Goal: Task Accomplishment & Management: Complete application form

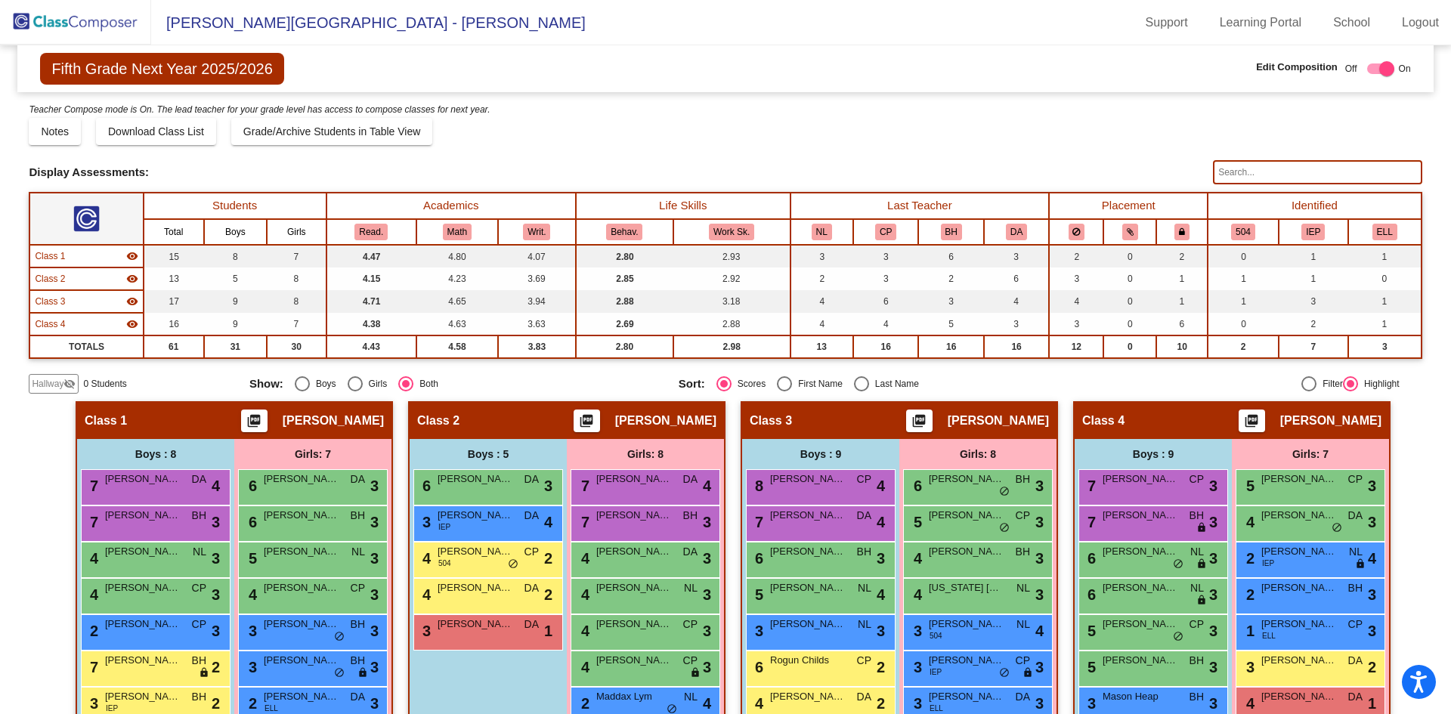
scroll to position [106, 0]
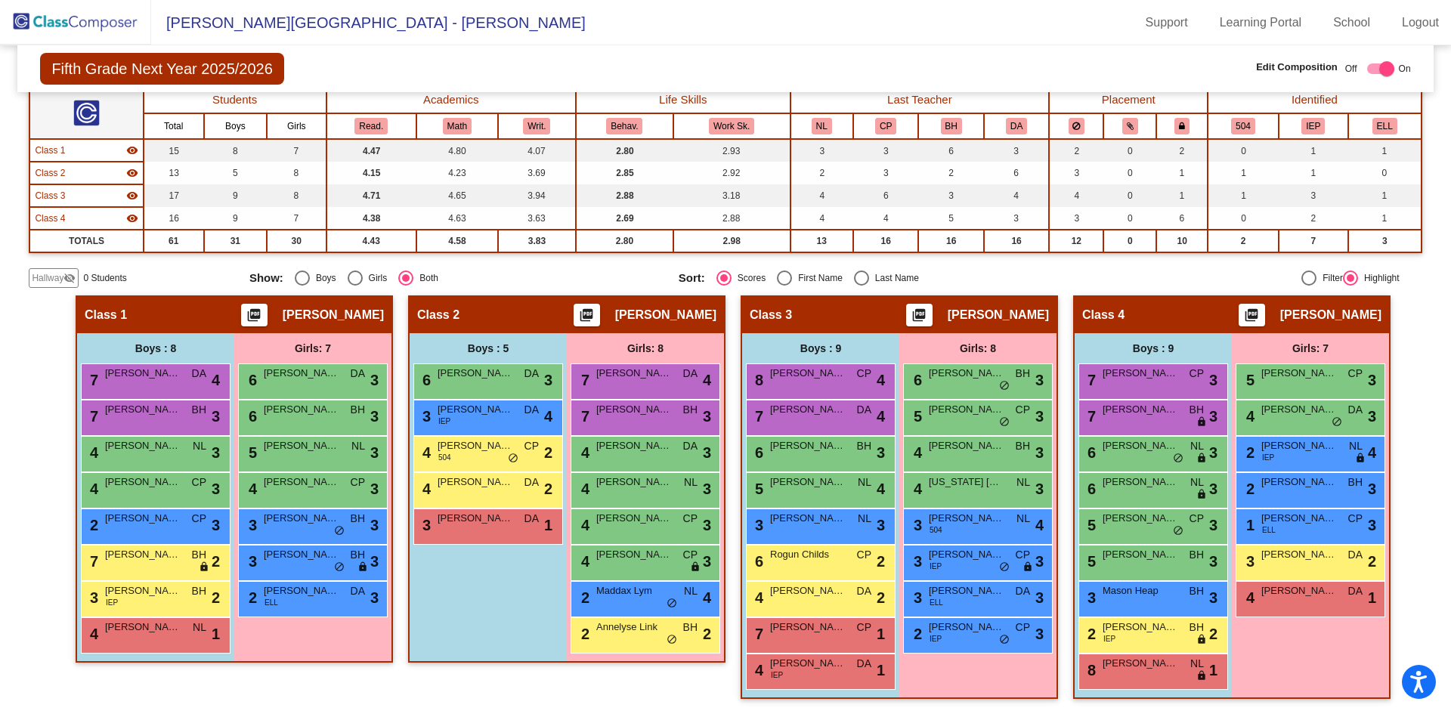
click at [94, 20] on img at bounding box center [75, 22] width 151 height 45
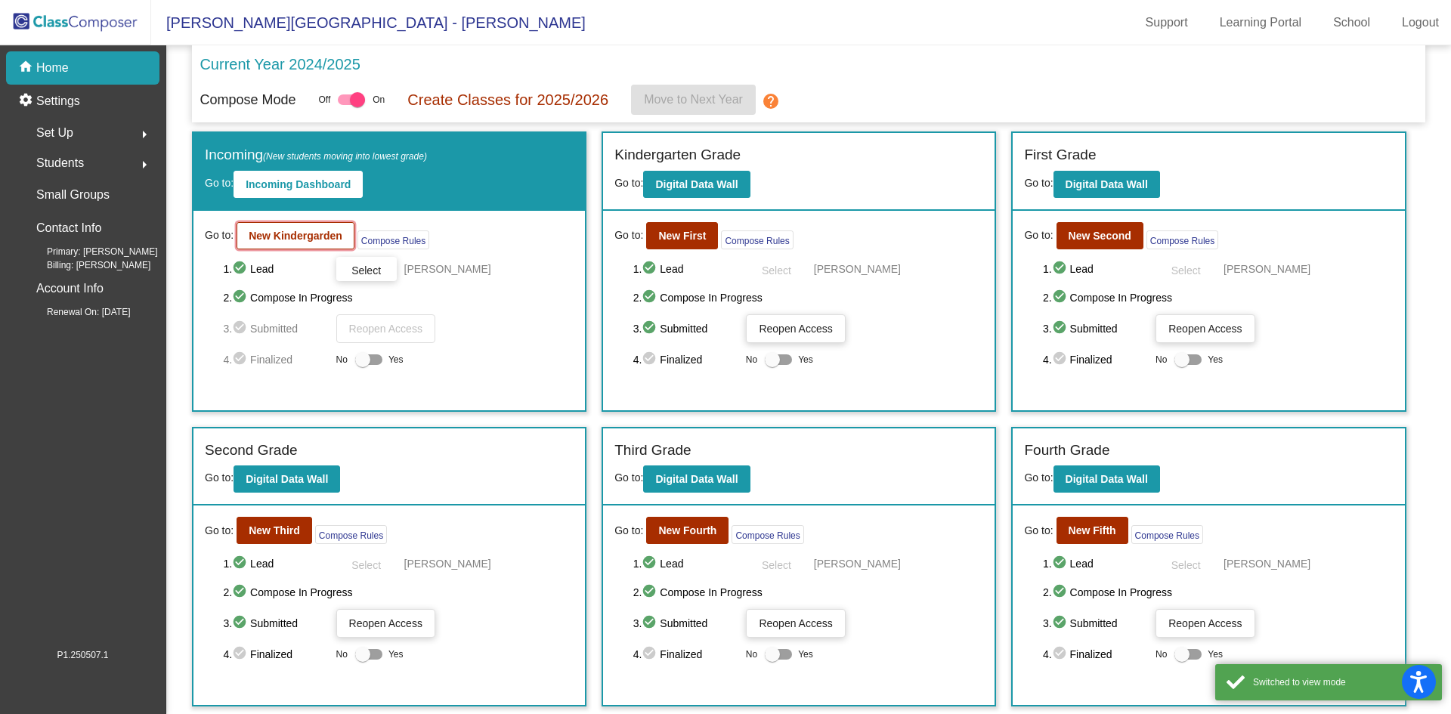
click at [250, 228] on button "New Kindergarden" at bounding box center [296, 235] width 118 height 27
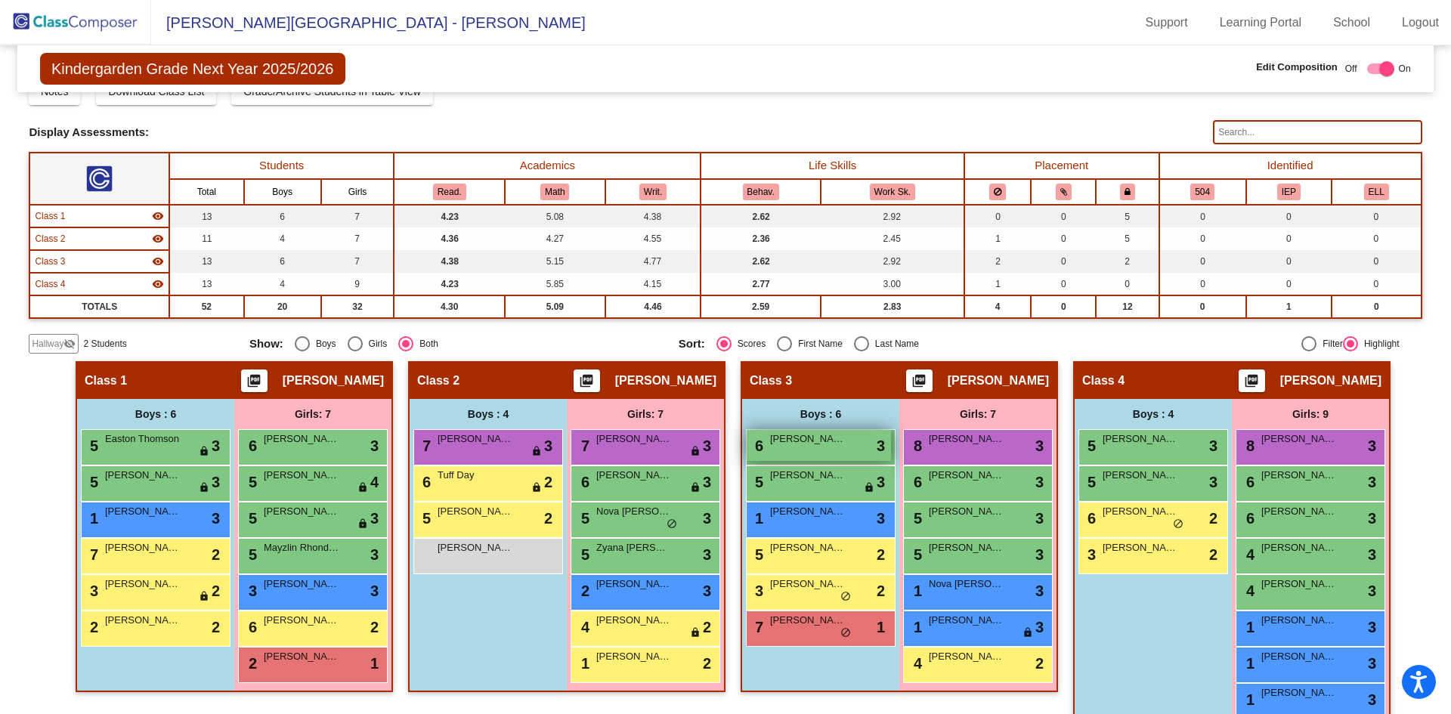
scroll to position [106, 0]
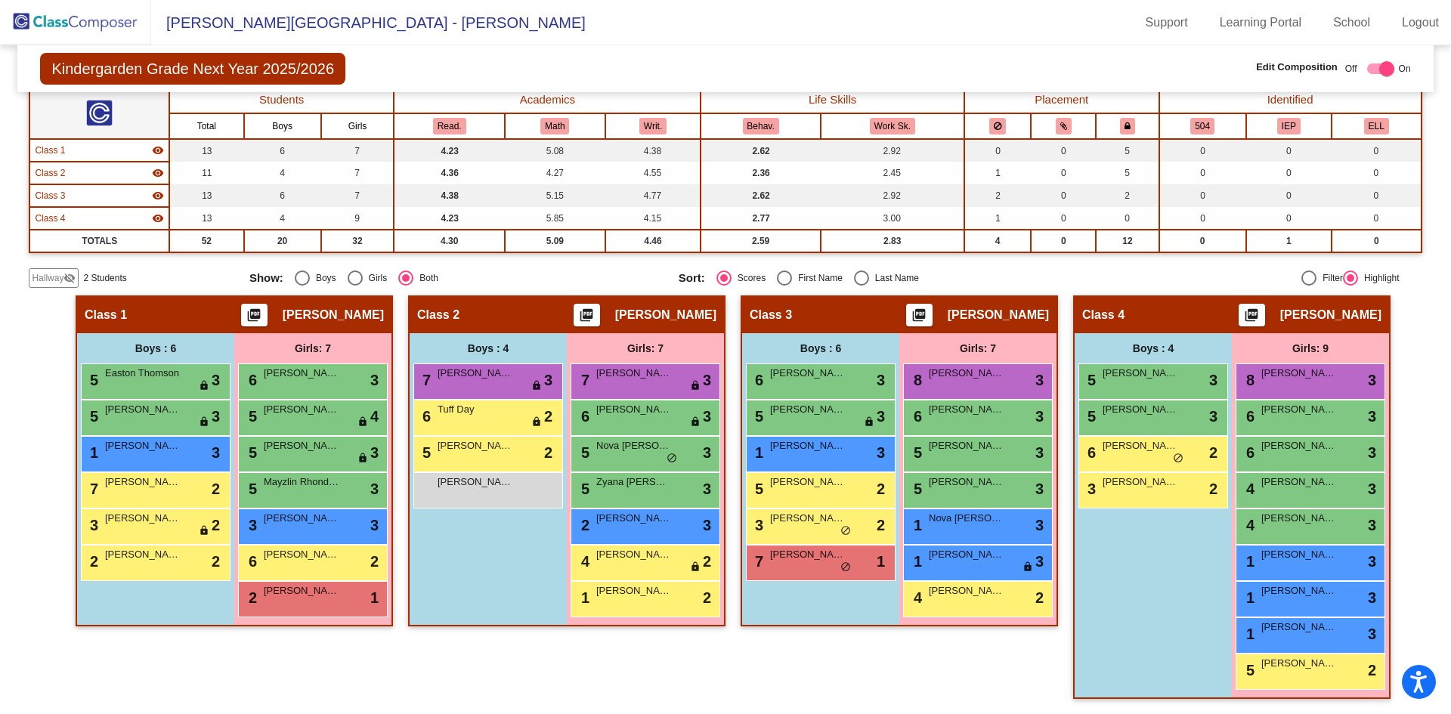
click at [53, 282] on span "Hallway" at bounding box center [48, 278] width 32 height 14
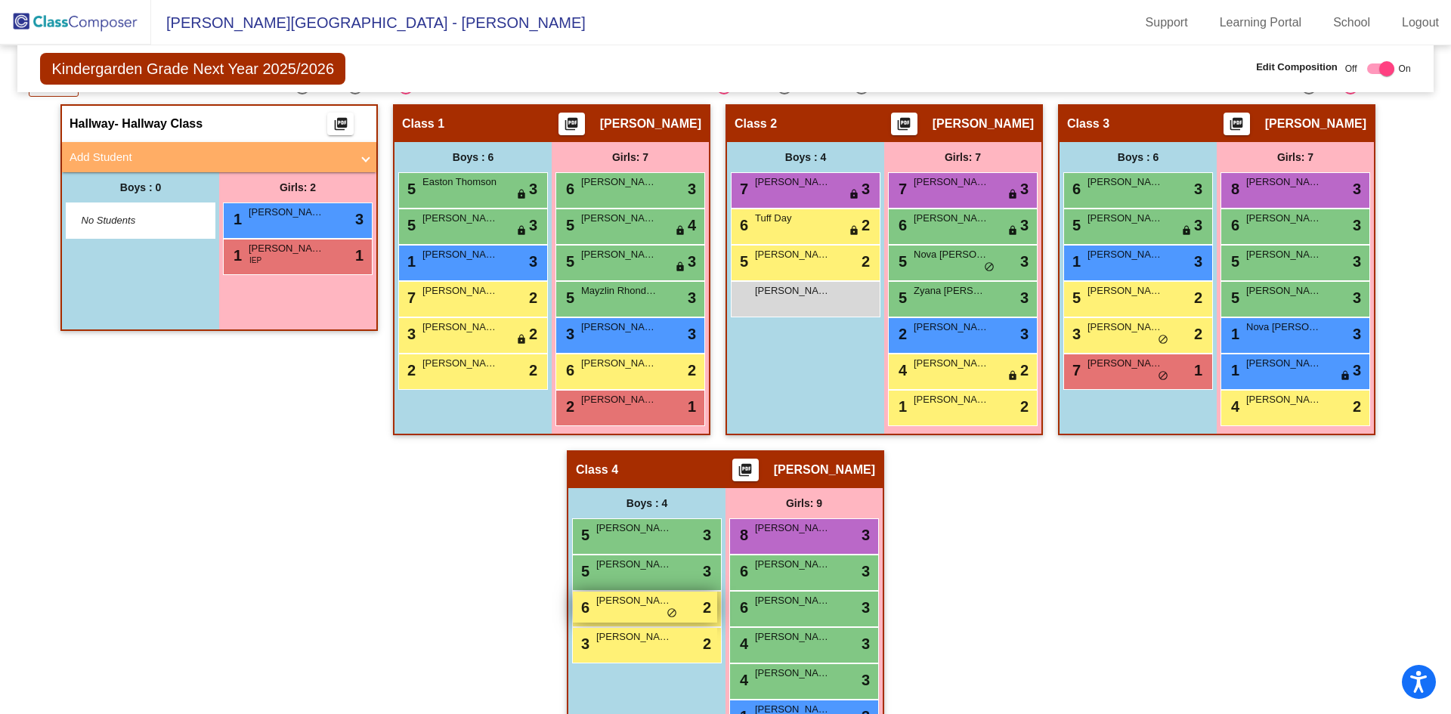
scroll to position [302, 0]
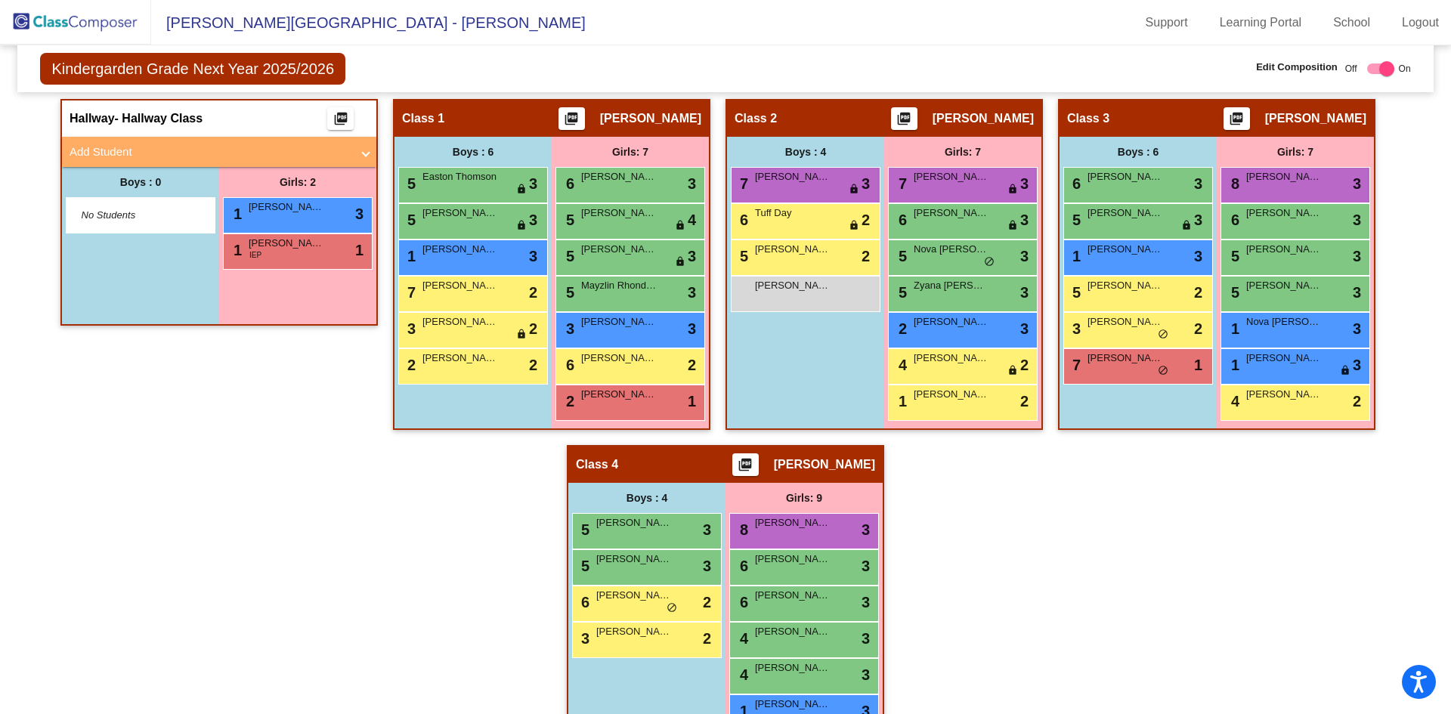
click at [131, 144] on mat-panel-title "Add Student" at bounding box center [210, 152] width 281 height 17
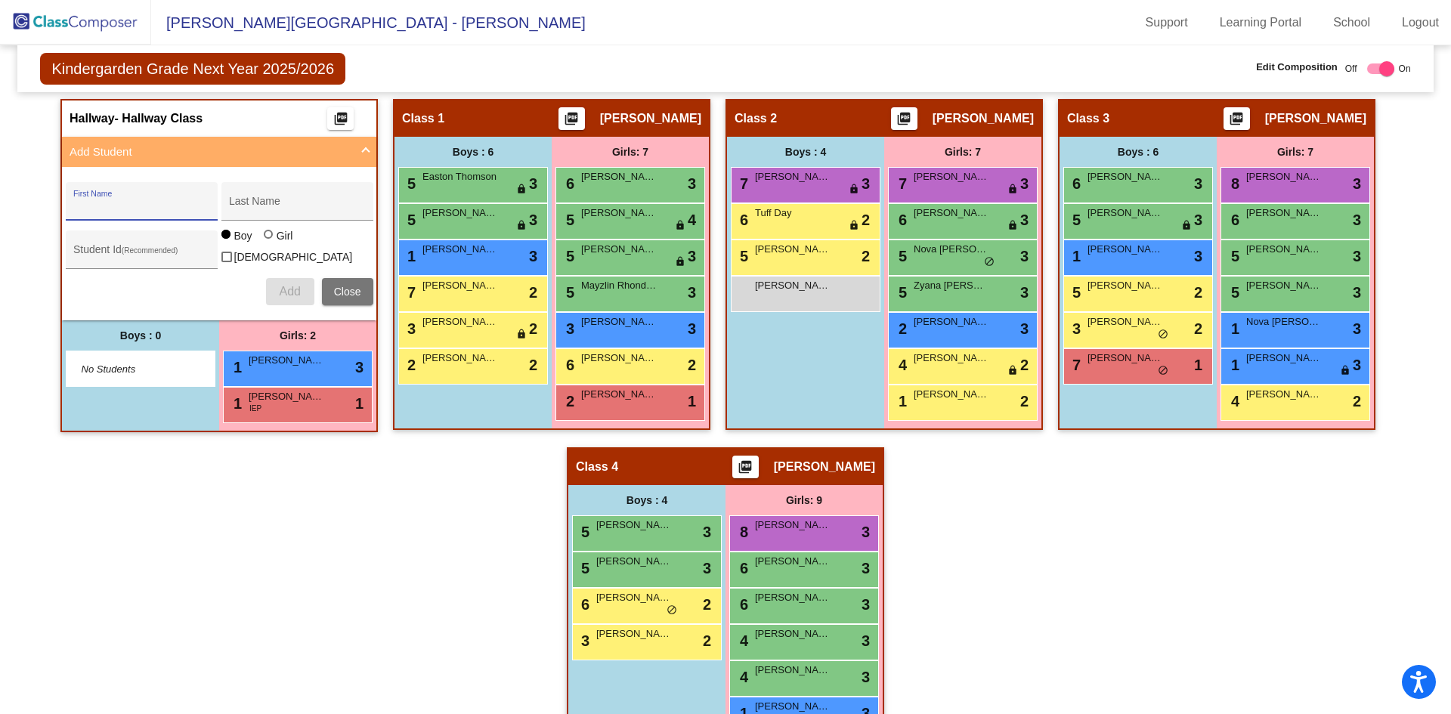
click at [178, 207] on input "First Name" at bounding box center [141, 207] width 136 height 12
click at [144, 201] on input "First Name" at bounding box center [141, 207] width 136 height 12
type input "H"
type input "Lilith"
type input "[PERSON_NAME]"
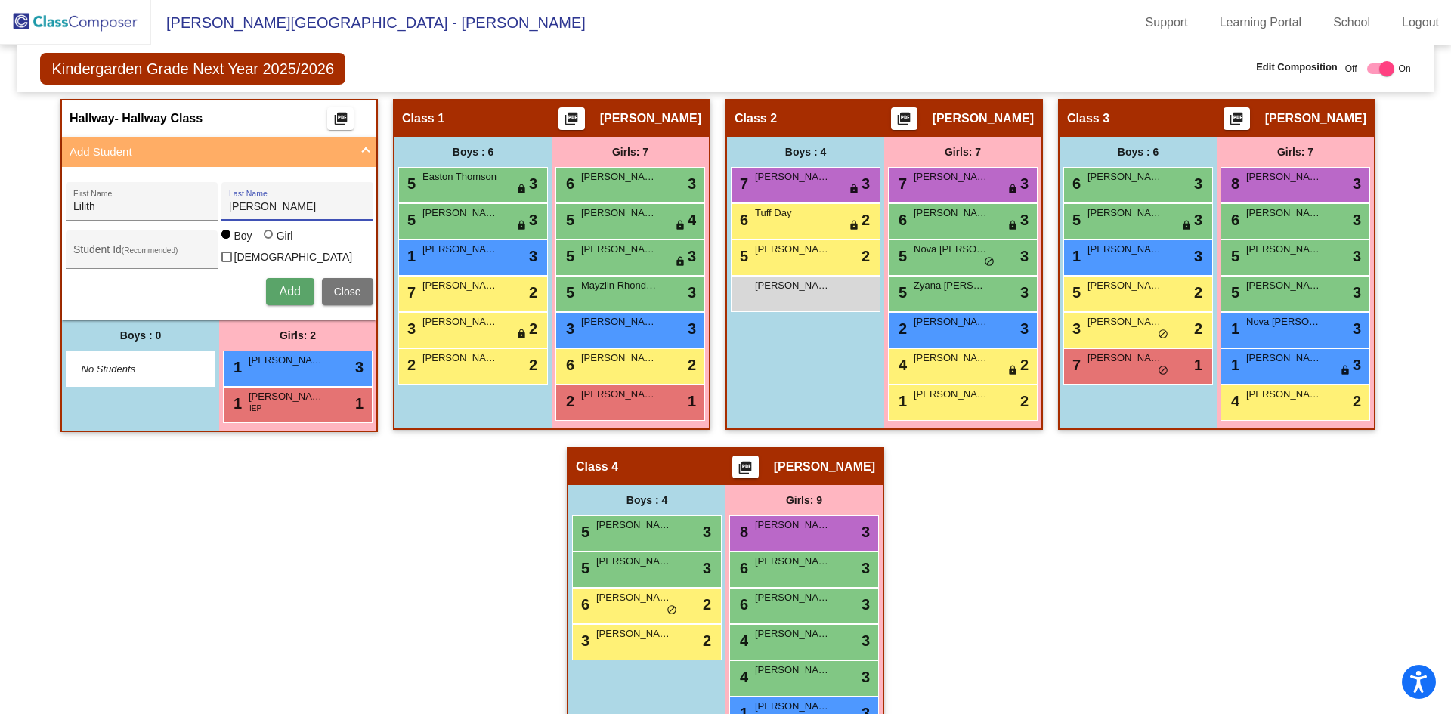
click at [268, 239] on div at bounding box center [268, 234] width 9 height 9
click at [269, 243] on input "Girl" at bounding box center [269, 242] width 1 height 1
radio input "true"
click at [279, 290] on span "Add" at bounding box center [289, 291] width 21 height 13
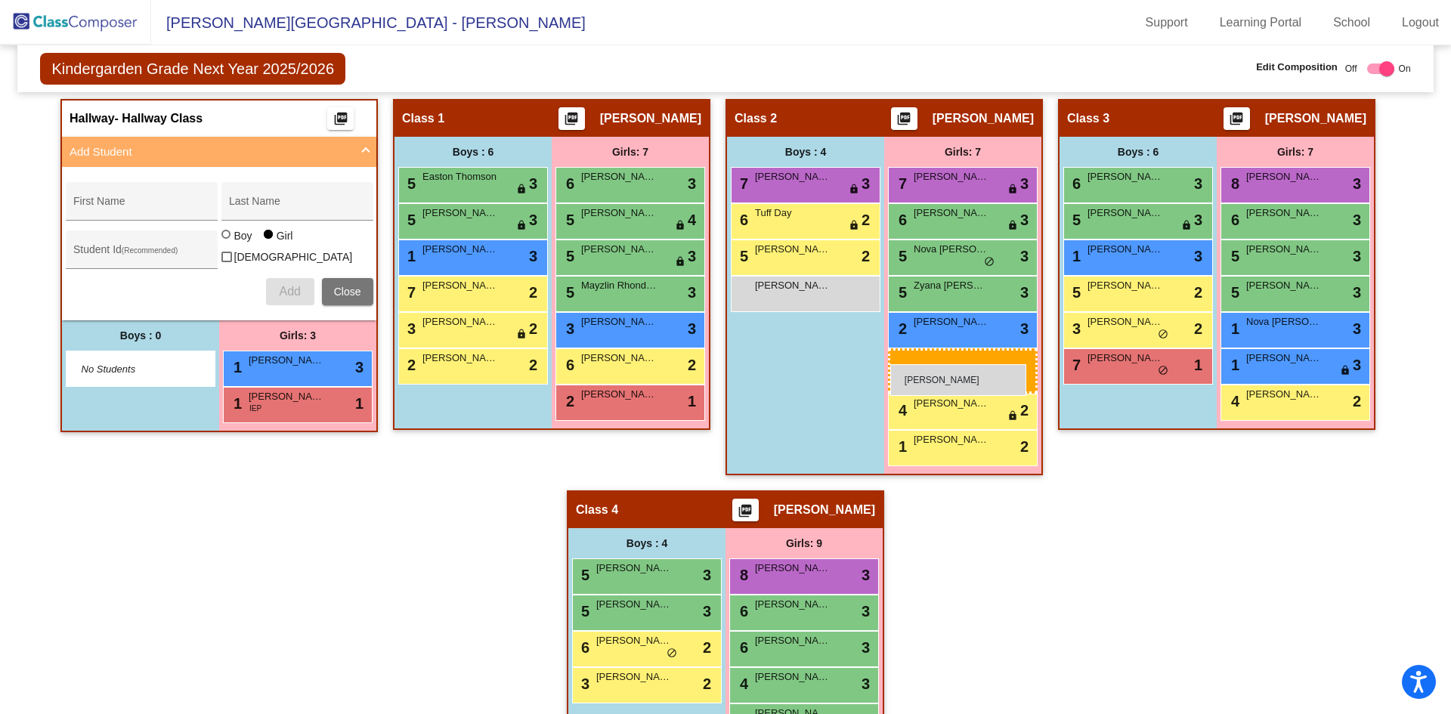
drag, startPoint x: 295, startPoint y: 441, endPoint x: 890, endPoint y: 364, distance: 600.5
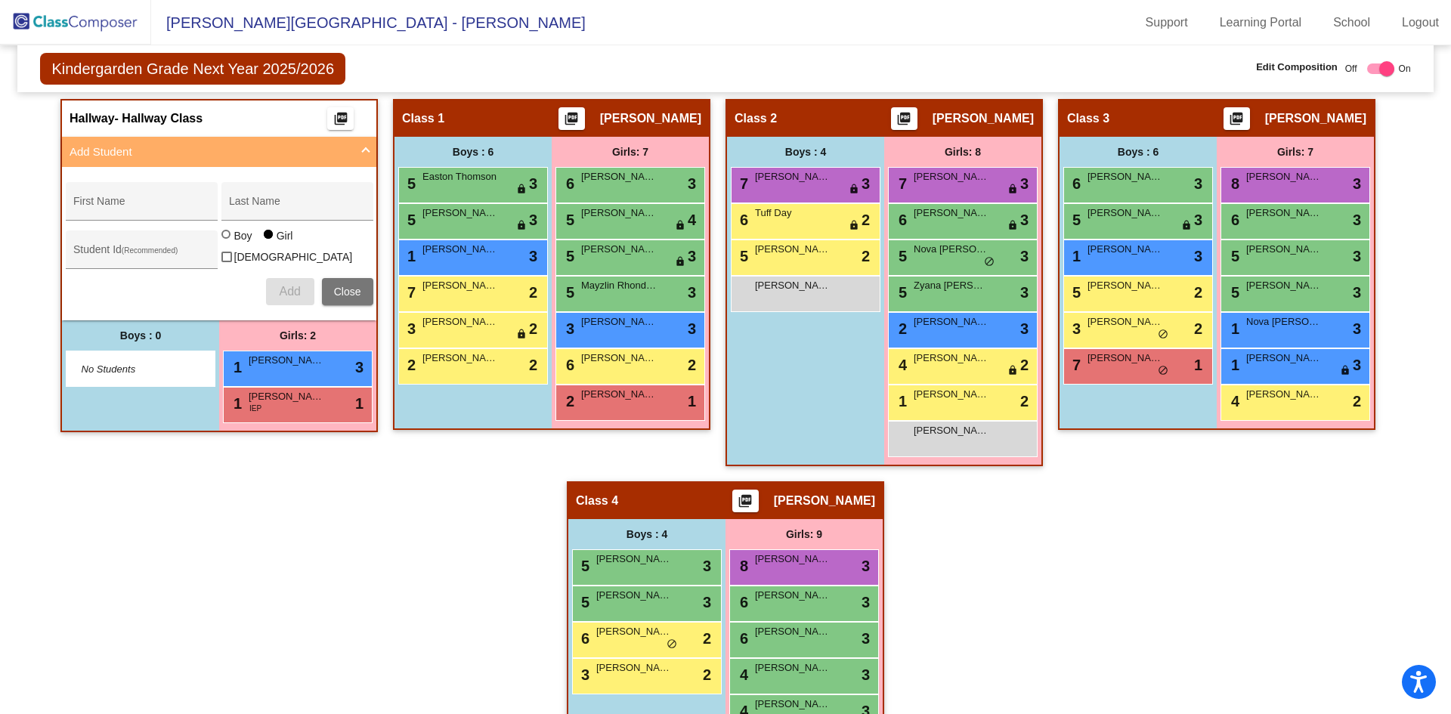
click at [187, 155] on mat-panel-title "Add Student" at bounding box center [210, 152] width 281 height 17
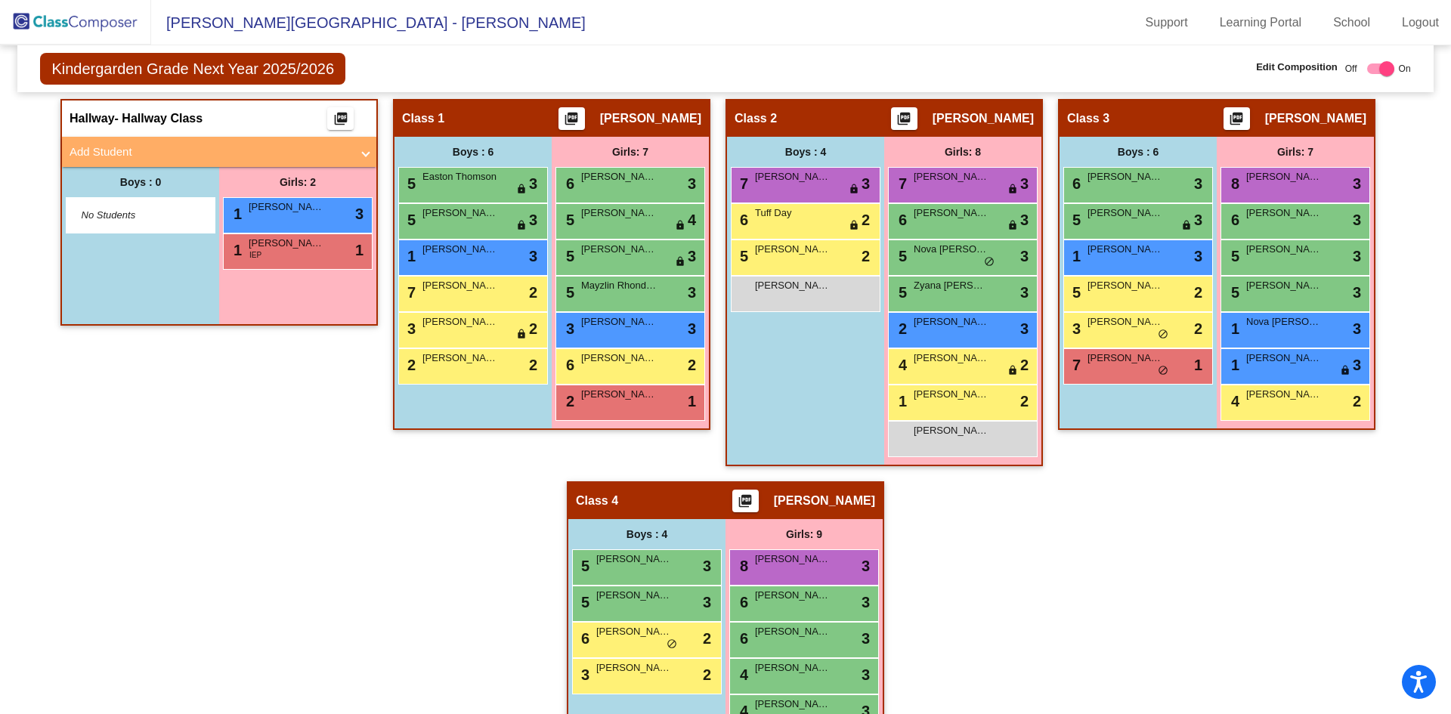
click at [257, 147] on mat-panel-title "Add Student" at bounding box center [210, 152] width 281 height 17
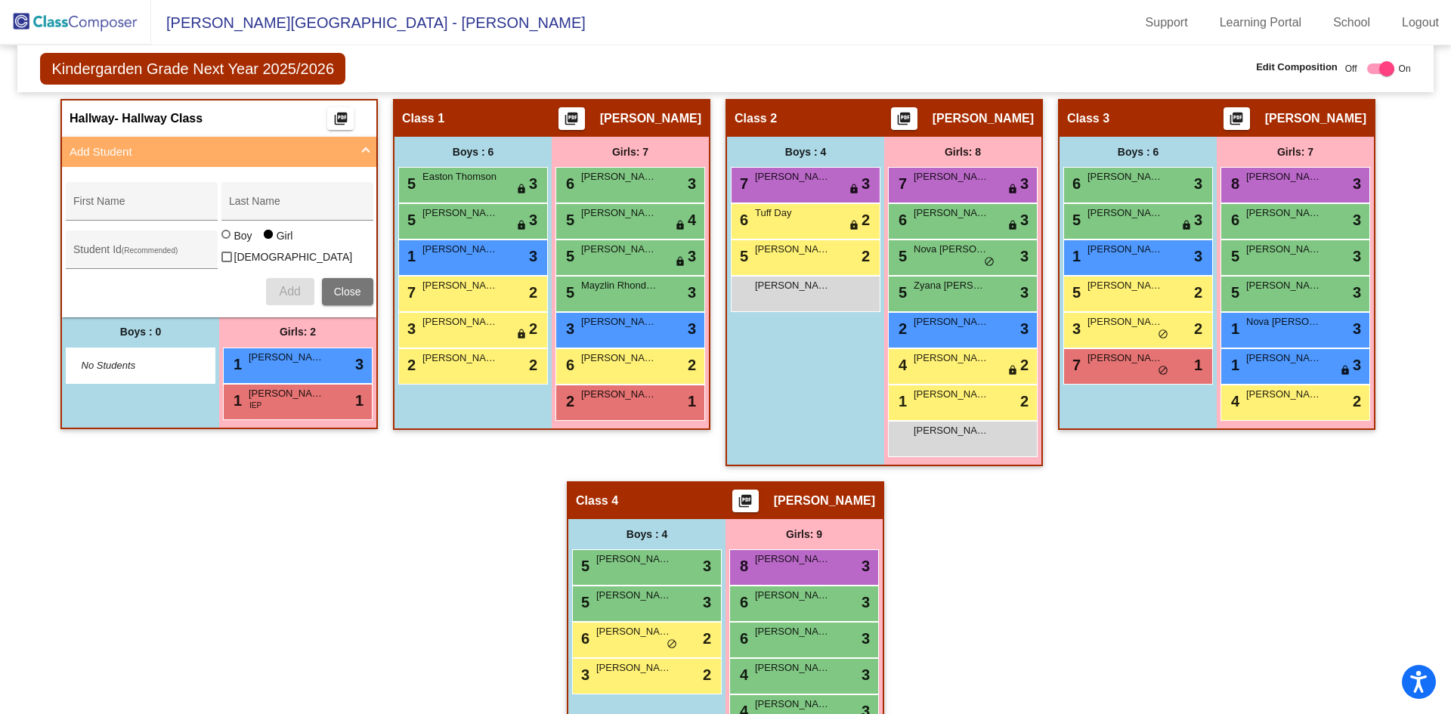
radio input "true"
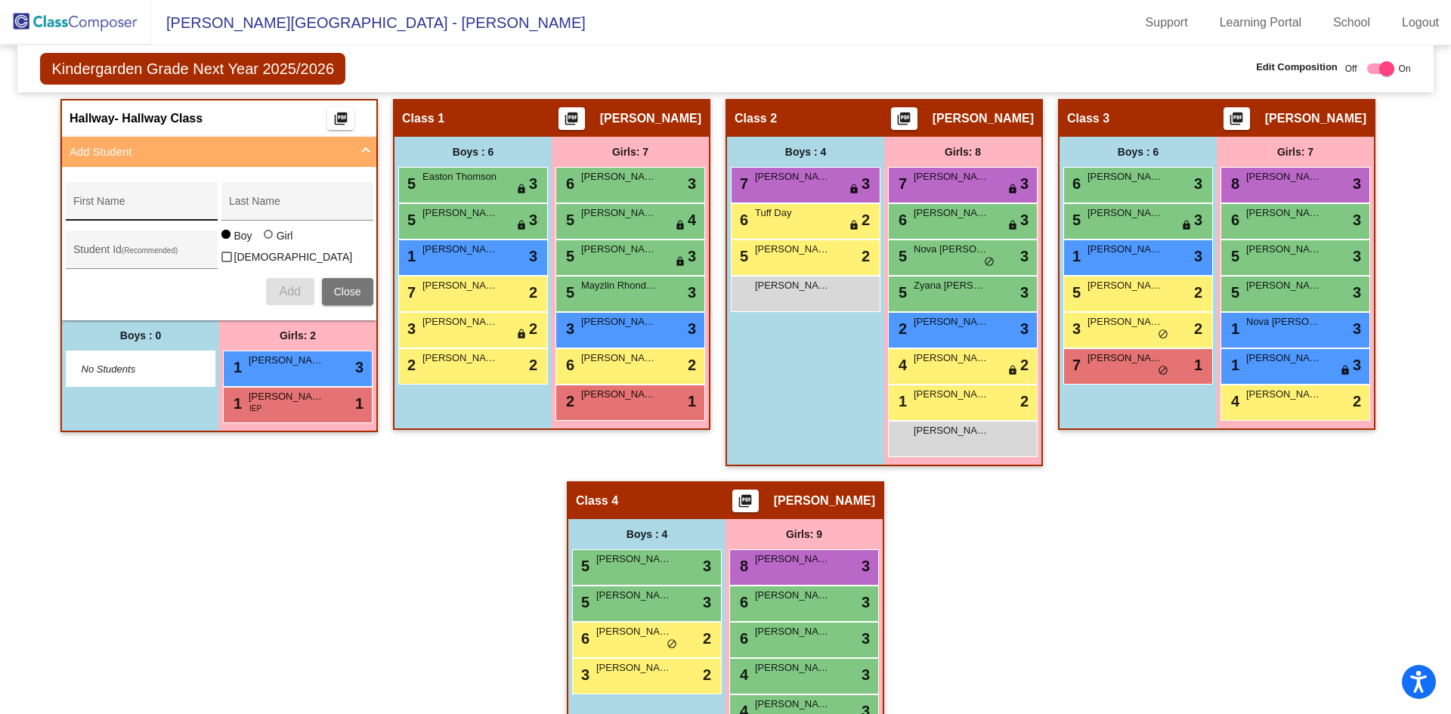
click at [181, 196] on div "First Name" at bounding box center [141, 205] width 136 height 31
type input "[PERSON_NAME]"
click at [264, 239] on div at bounding box center [268, 234] width 9 height 9
click at [269, 243] on input "Girl" at bounding box center [269, 242] width 1 height 1
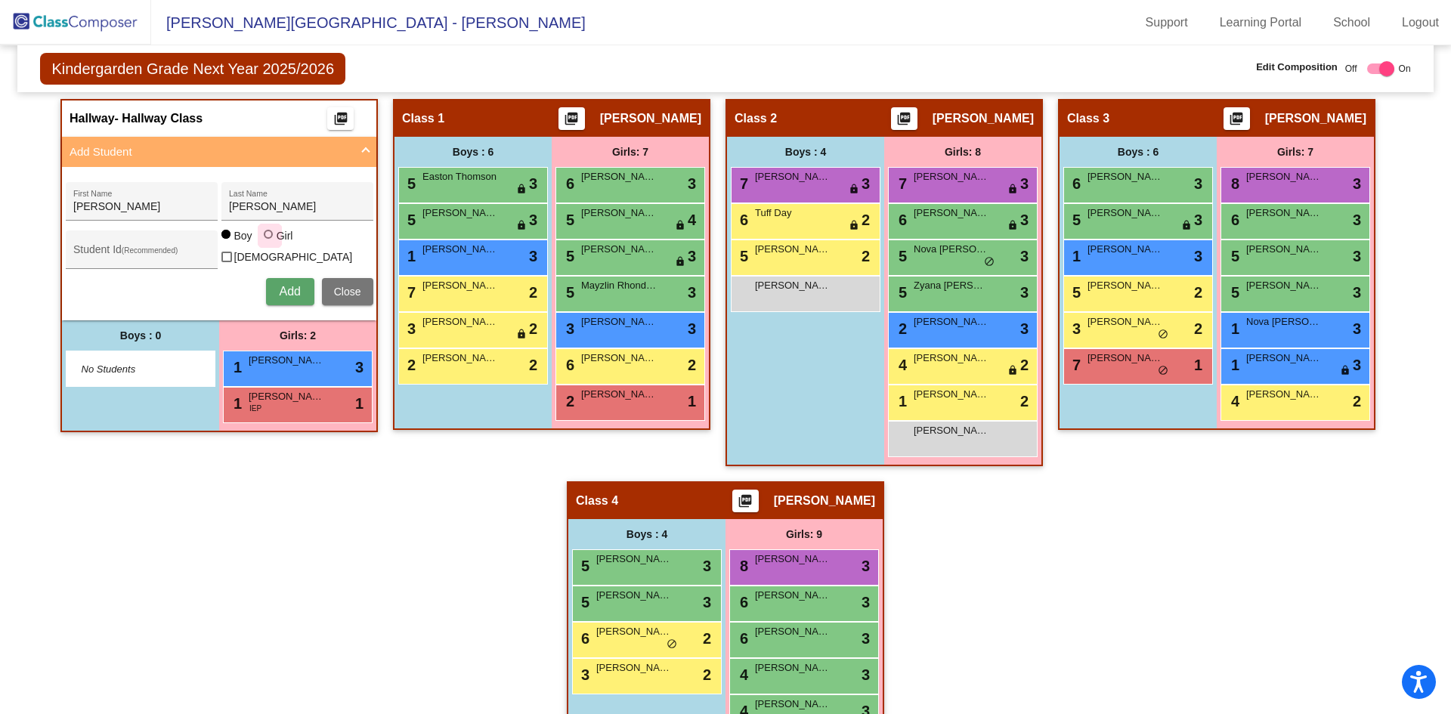
radio input "true"
click at [293, 285] on span "Add" at bounding box center [289, 291] width 21 height 13
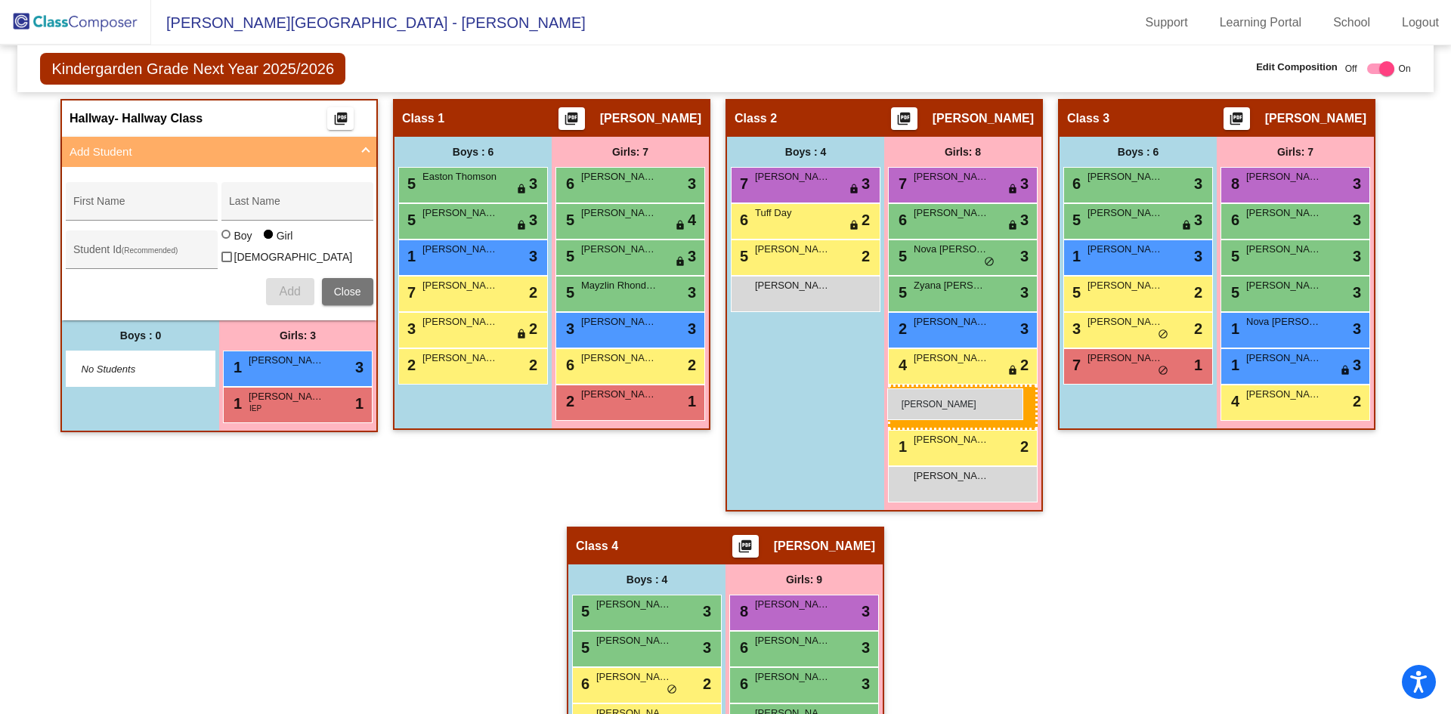
drag, startPoint x: 262, startPoint y: 438, endPoint x: 887, endPoint y: 389, distance: 627.9
